Goal: Participate in discussion

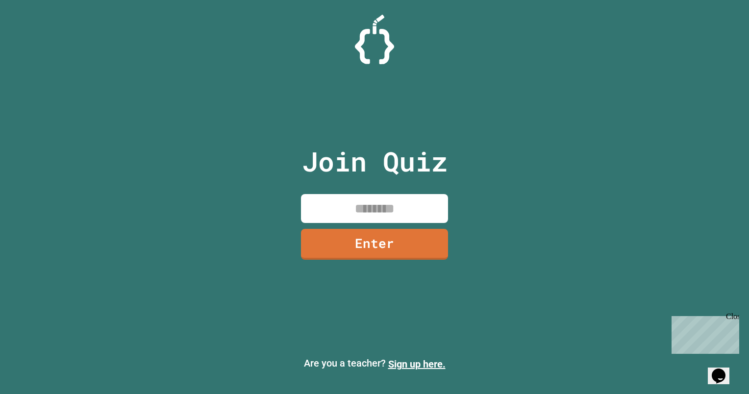
click at [366, 199] on input at bounding box center [374, 208] width 147 height 29
type input "********"
click at [394, 255] on link "Enter" at bounding box center [374, 243] width 137 height 32
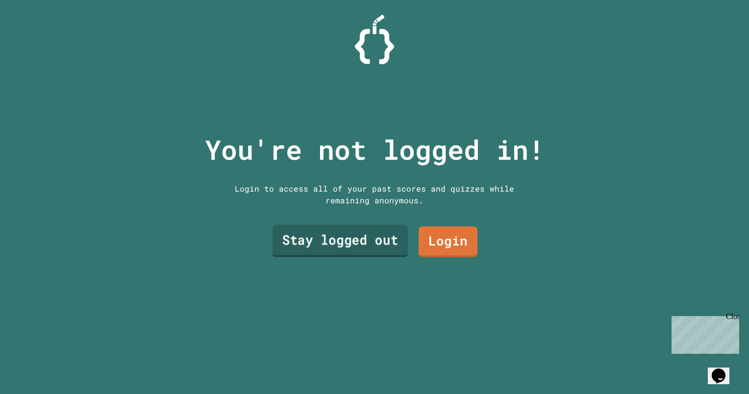
click at [367, 238] on link "Stay logged out" at bounding box center [340, 241] width 135 height 32
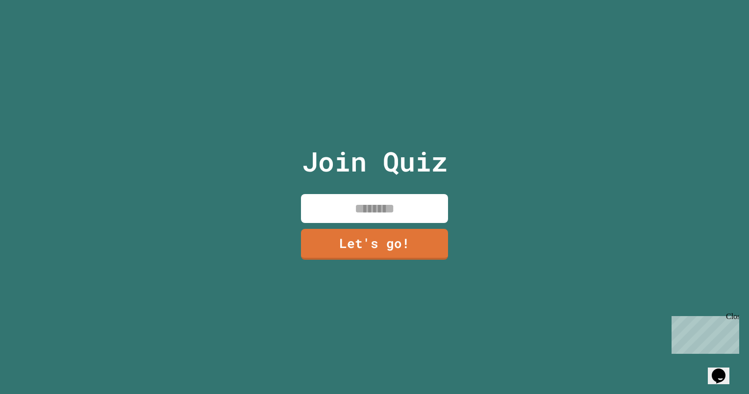
click at [358, 210] on input at bounding box center [374, 208] width 147 height 29
type input "******"
click at [375, 228] on link "Let's go!" at bounding box center [375, 244] width 148 height 32
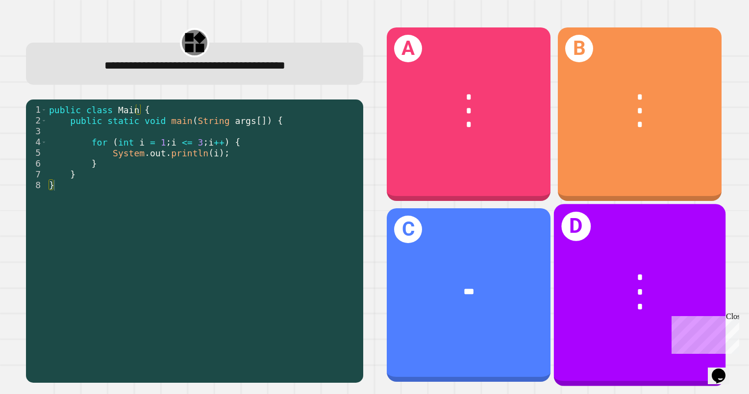
click at [606, 271] on div "*" at bounding box center [640, 278] width 134 height 15
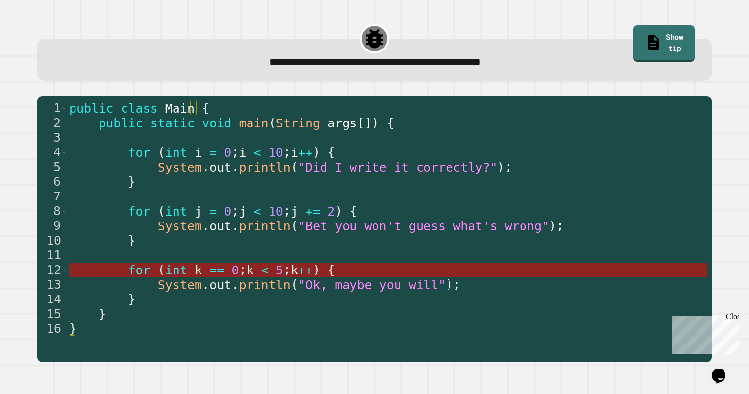
click at [291, 271] on span "k" at bounding box center [294, 270] width 7 height 14
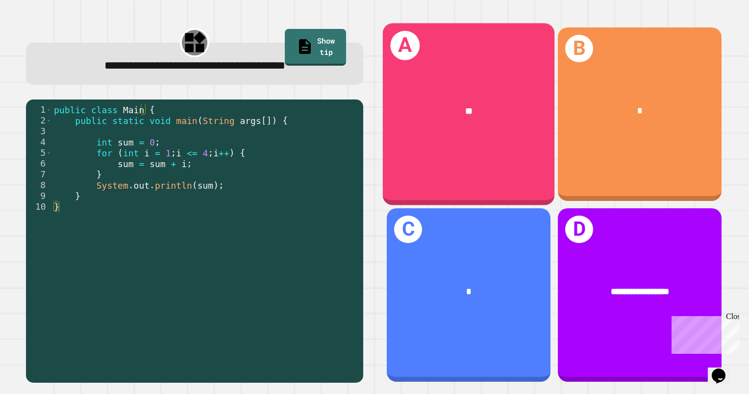
click at [483, 127] on div "**" at bounding box center [469, 112] width 172 height 52
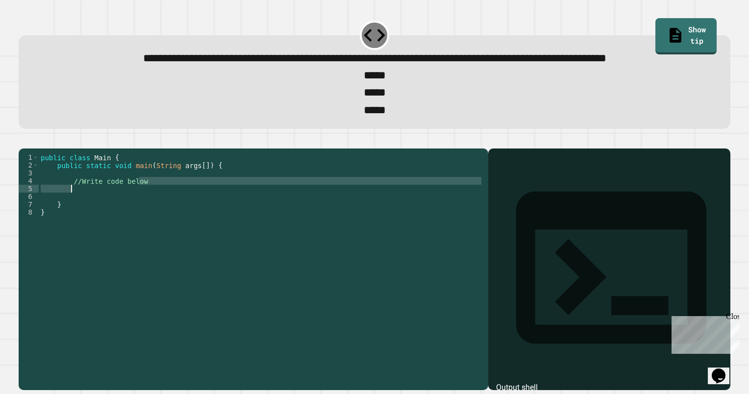
drag, startPoint x: 148, startPoint y: 219, endPoint x: 76, endPoint y: 221, distance: 71.1
click at [76, 221] on div "public class Main { public static void main ( String args [ ]) { //Write code b…" at bounding box center [261, 247] width 445 height 188
drag, startPoint x: 71, startPoint y: 219, endPoint x: 145, endPoint y: 218, distance: 73.5
click at [145, 218] on div "public class Main { public static void main ( String args [ ]) { //Write code b…" at bounding box center [261, 247] width 445 height 188
click at [145, 218] on div "public class Main { public static void main ( String args [ ]) { //Write code b…" at bounding box center [261, 239] width 445 height 173
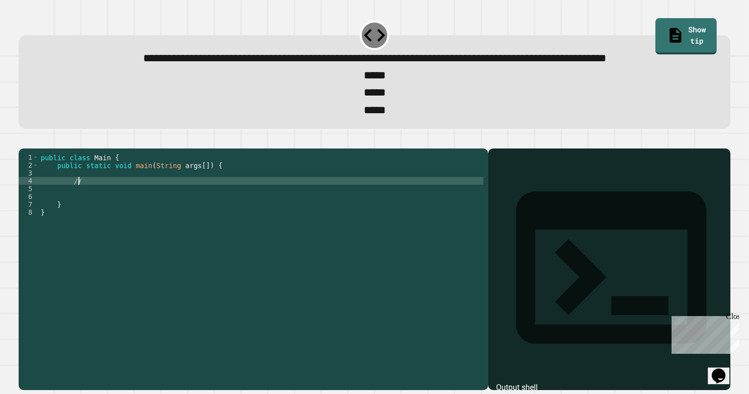
scroll to position [0, 1]
type textarea "*"
type textarea "**********"
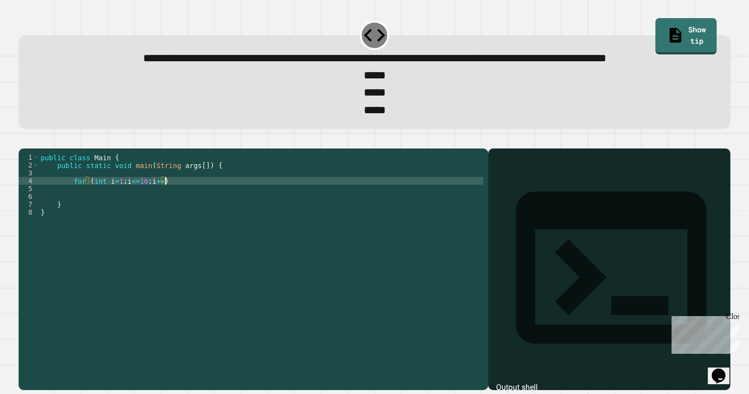
click at [190, 219] on div "public class Main { public static void main ( String args [ ]) { for ( int i = …" at bounding box center [261, 247] width 445 height 188
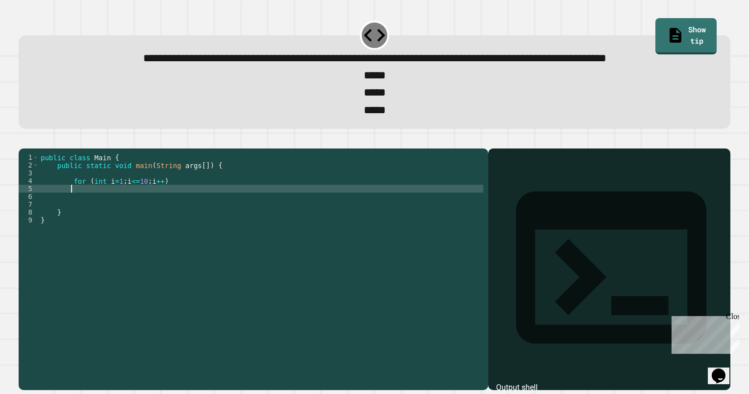
scroll to position [0, 1]
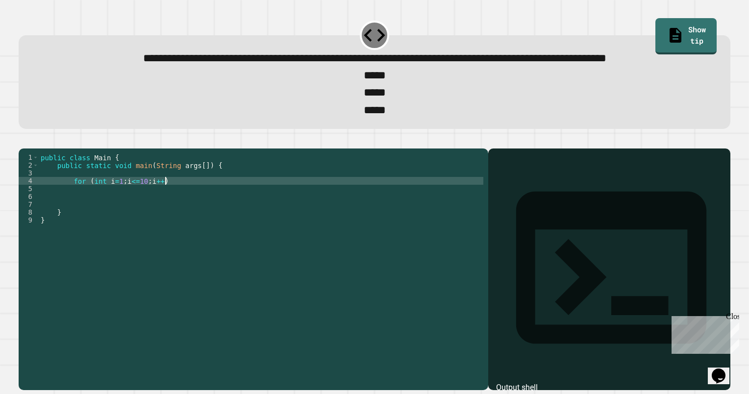
click at [190, 219] on div "public class Main { public static void main ( String args [ ]) { for ( int i = …" at bounding box center [261, 247] width 445 height 188
type textarea "**********"
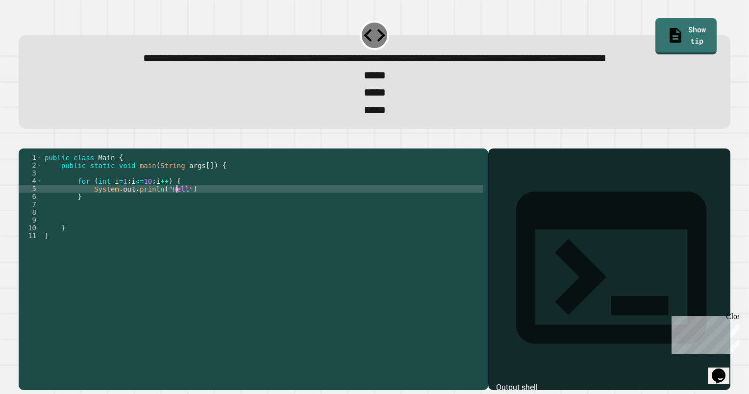
scroll to position [0, 9]
click at [213, 225] on div "public class Main { public static void main ( String args [ ]) { for ( int i = …" at bounding box center [263, 247] width 441 height 188
click at [24, 140] on icon "button" at bounding box center [24, 140] width 0 height 0
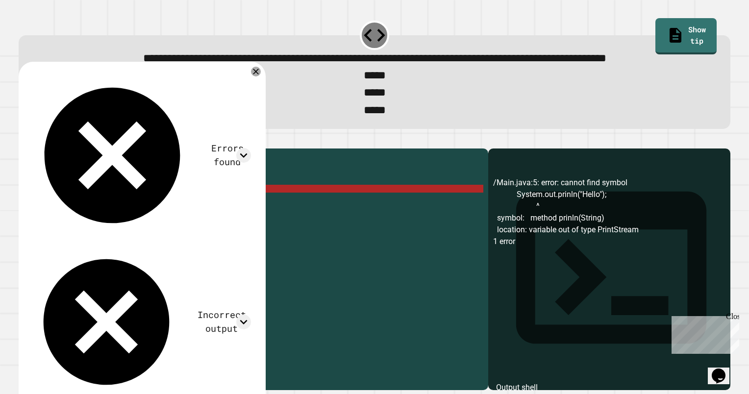
click at [92, 226] on div "public class Main { public static void main ( String args [ ]) { for ( int i = …" at bounding box center [263, 247] width 441 height 188
click at [146, 229] on div "public class Main { public static void main ( String args [ ]) { for ( int i = …" at bounding box center [263, 247] width 441 height 188
click at [146, 227] on div "public class Main { public static void main ( String args [ ]) { for ( int i = …" at bounding box center [263, 247] width 441 height 188
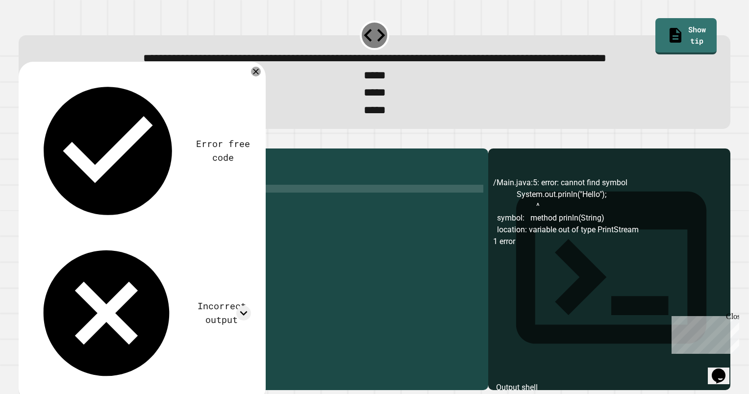
type textarea "**********"
click at [32, 150] on icon "button" at bounding box center [29, 146] width 5 height 7
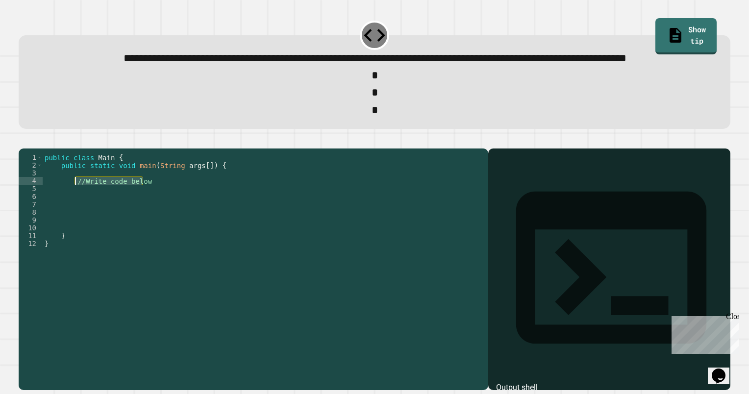
drag, startPoint x: 149, startPoint y: 218, endPoint x: 75, endPoint y: 219, distance: 73.6
click at [75, 219] on div "public class Main { public static void main ( String args [ ]) { //Write code b…" at bounding box center [263, 247] width 441 height 188
click at [196, 218] on div "public class Main { public static void main ( String args [ ]) { for ( int i = …" at bounding box center [263, 247] width 441 height 188
type textarea "**********"
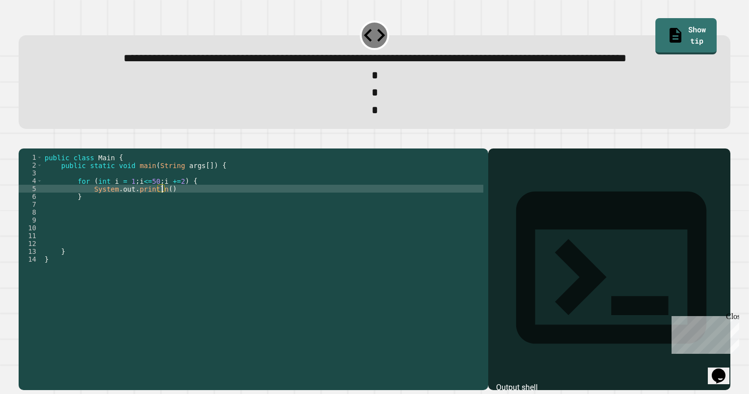
scroll to position [0, 8]
click at [206, 227] on div "public class Main { public static void main ( String args [ ]) { for ( int i = …" at bounding box center [263, 247] width 441 height 188
type textarea "**********"
click at [24, 140] on icon "button" at bounding box center [24, 140] width 0 height 0
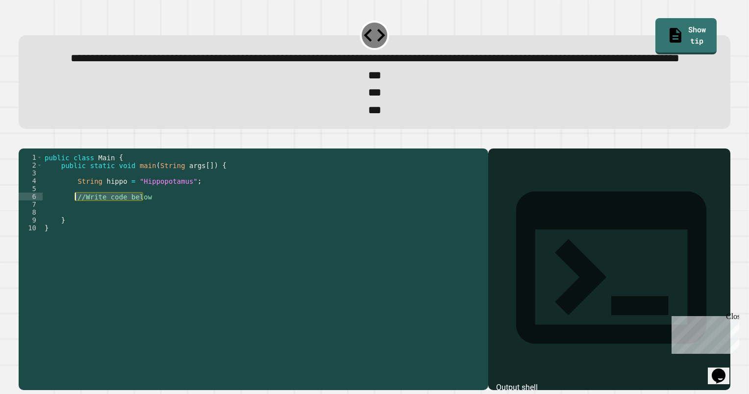
drag, startPoint x: 153, startPoint y: 234, endPoint x: 75, endPoint y: 233, distance: 78.0
click at [75, 233] on div "public class Main { public static void main ( String args [ ]) { String hippo =…" at bounding box center [263, 247] width 441 height 188
type textarea "**********"
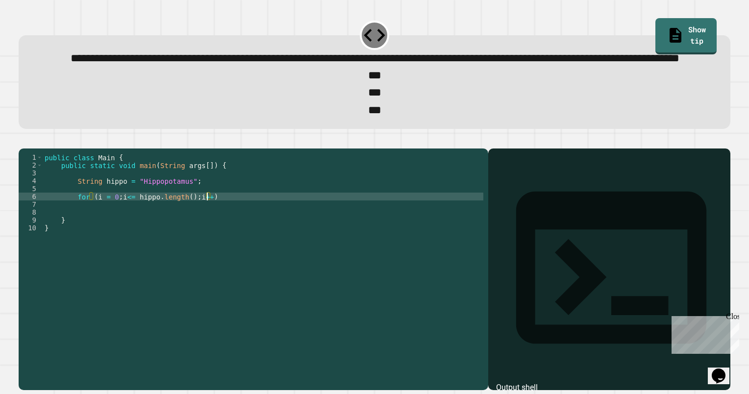
click at [227, 236] on div "public class Main { public static void main ( String args [ ]) { String hippo =…" at bounding box center [263, 247] width 441 height 188
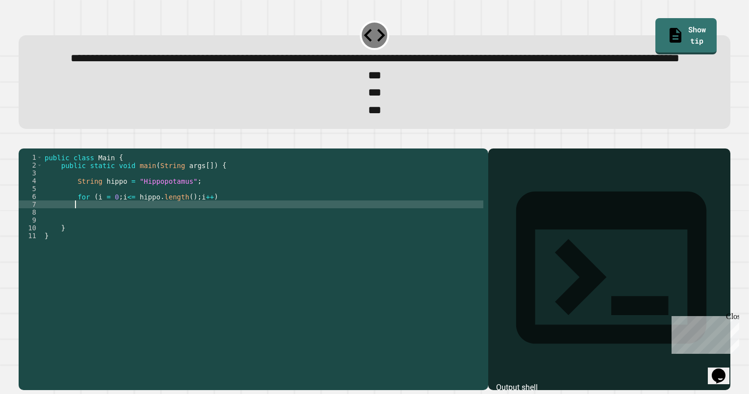
click at [227, 236] on div "public class Main { public static void main ( String args [ ]) { String hippo =…" at bounding box center [263, 247] width 441 height 188
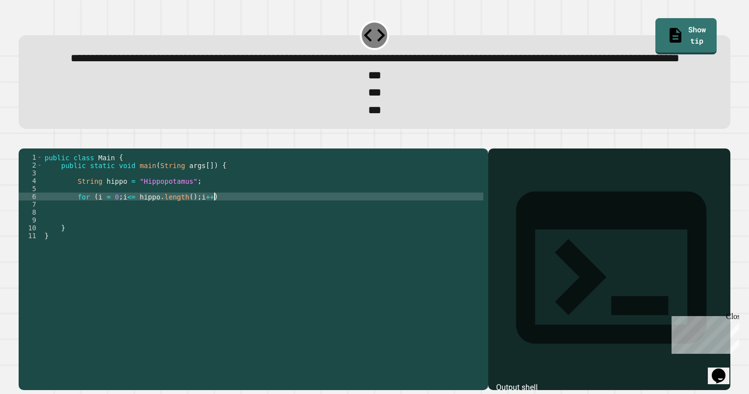
type textarea "**********"
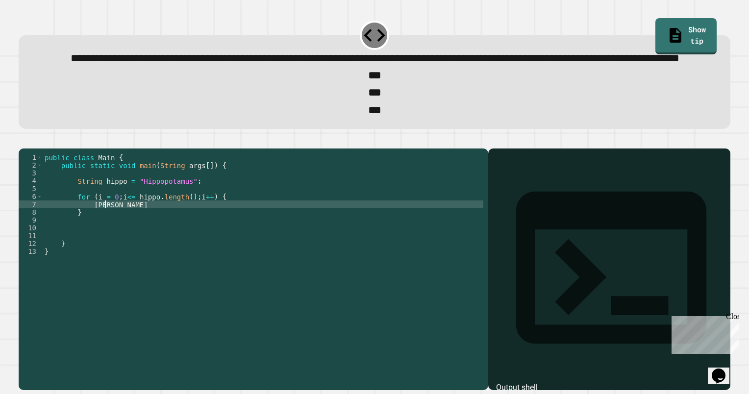
scroll to position [0, 4]
type textarea "*"
click at [94, 234] on div "public class Main { public static void main ( String args [ ]) { String hippo =…" at bounding box center [263, 247] width 441 height 188
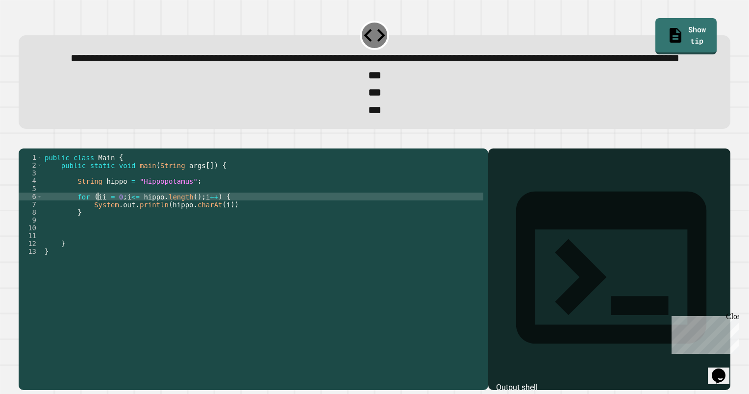
scroll to position [0, 4]
click at [225, 239] on div "public class Main { public static void main ( String args [ ]) { String hippo =…" at bounding box center [263, 247] width 441 height 188
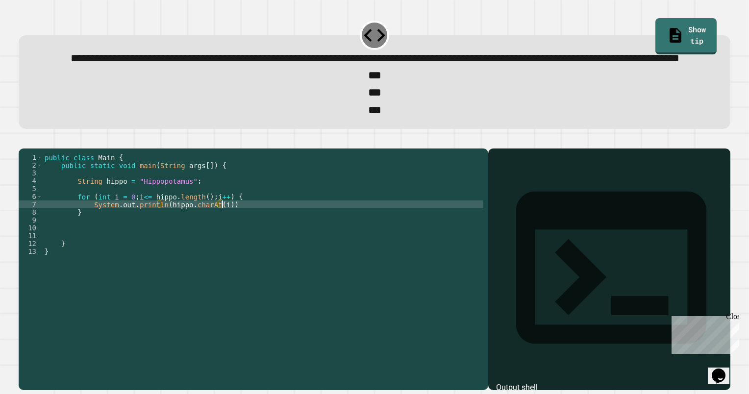
scroll to position [0, 12]
click at [24, 140] on button "button" at bounding box center [24, 140] width 0 height 0
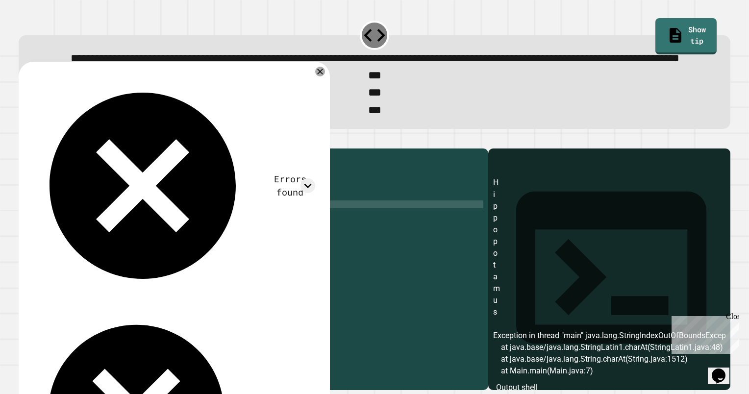
click at [204, 232] on div "public class Main { public static void main ( String args [ ]) { String hippo =…" at bounding box center [263, 247] width 441 height 188
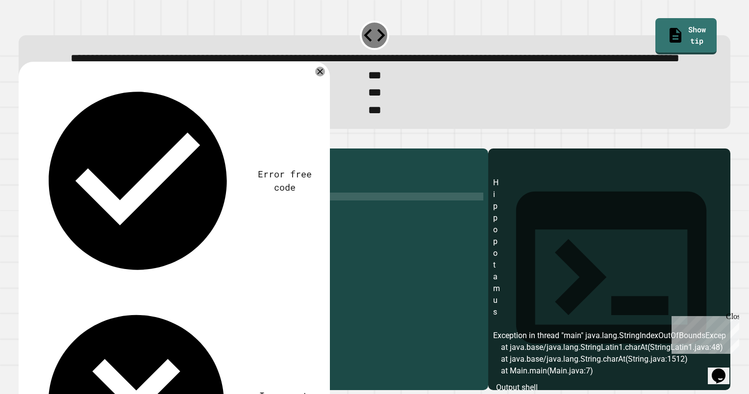
type textarea "**********"
click at [24, 140] on icon "button" at bounding box center [24, 140] width 0 height 0
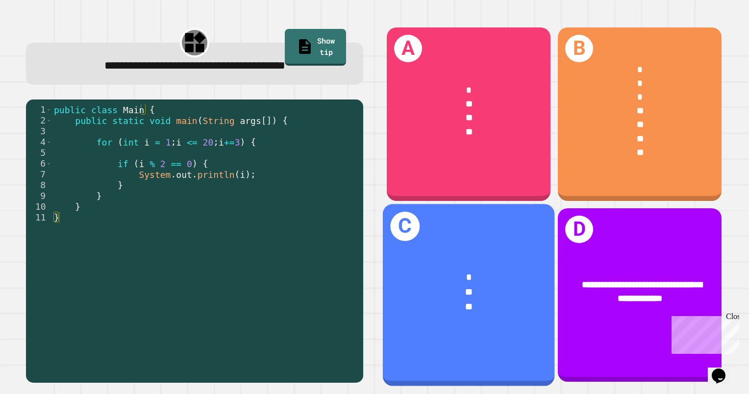
click at [465, 300] on div "**" at bounding box center [469, 307] width 134 height 15
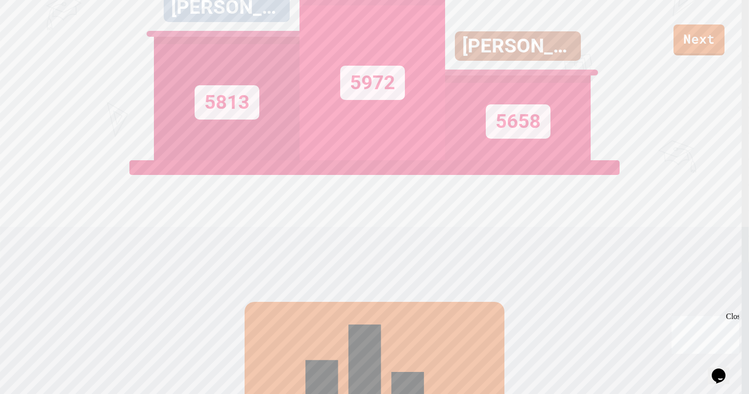
scroll to position [134, 0]
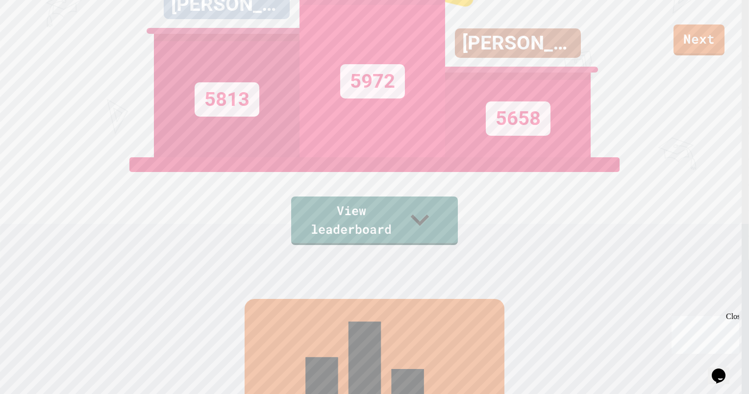
click at [399, 202] on div "View leaderboard" at bounding box center [374, 201] width 167 height 88
click at [377, 219] on link "View leaderboard" at bounding box center [374, 220] width 168 height 51
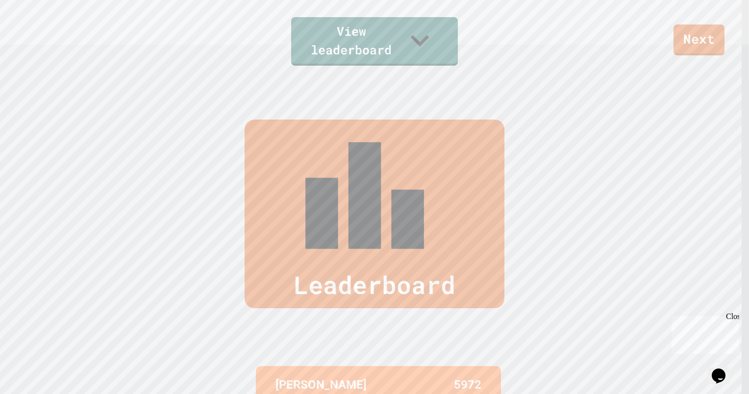
scroll to position [310, 0]
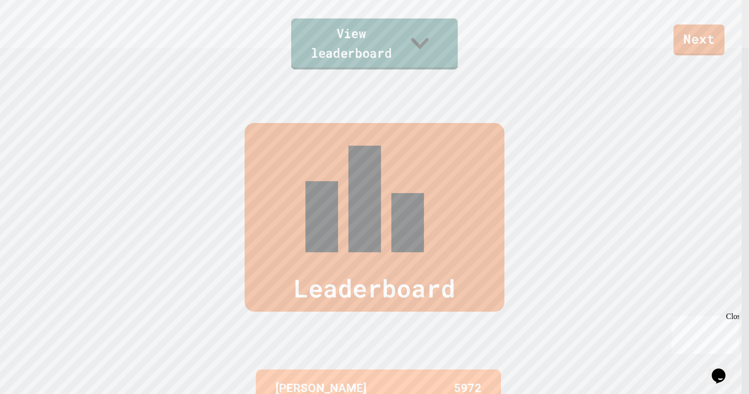
click at [418, 49] on link "View leaderboard" at bounding box center [374, 44] width 167 height 51
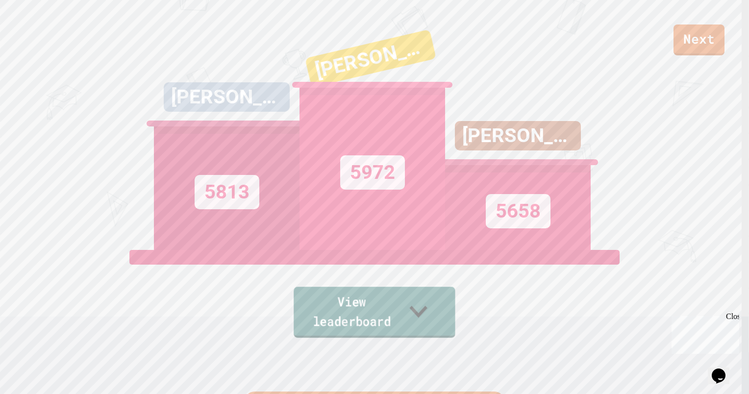
click at [427, 315] on icon at bounding box center [419, 311] width 36 height 39
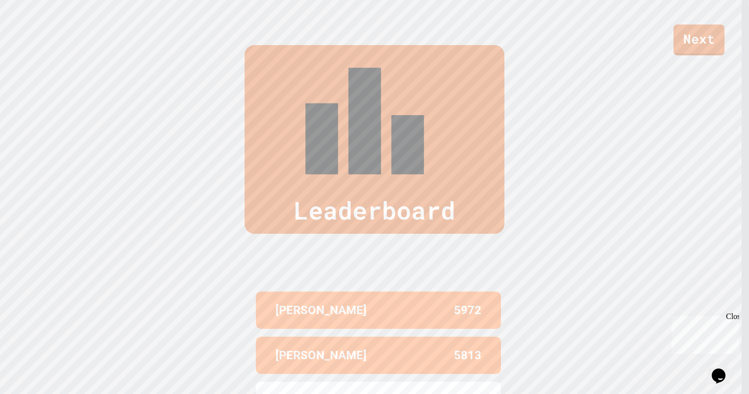
scroll to position [390, 0]
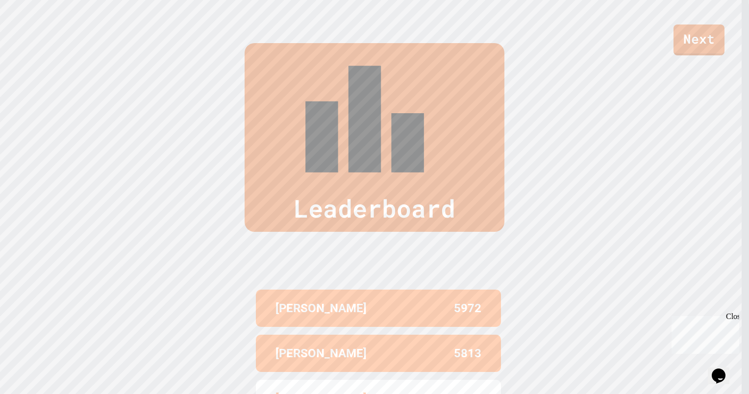
click at [363, 53] on div "Next" at bounding box center [374, 27] width 749 height 55
click at [359, 345] on div "[PERSON_NAME]" at bounding box center [327, 354] width 103 height 18
